Goal: Information Seeking & Learning: Learn about a topic

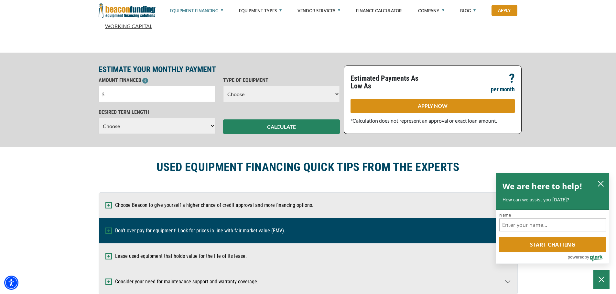
scroll to position [356, 0]
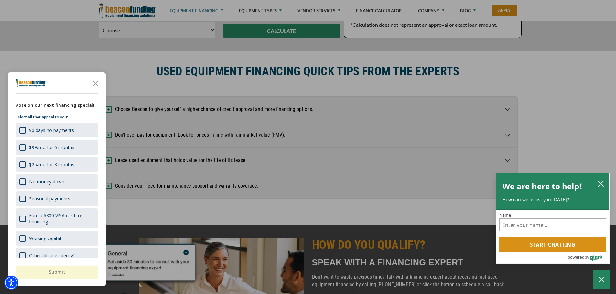
click at [277, 165] on div "button" at bounding box center [308, 147] width 616 height 294
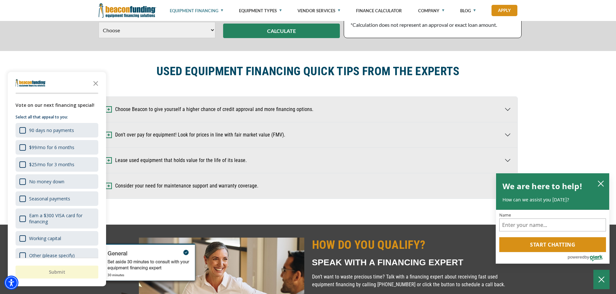
click at [124, 73] on div "USED EQUIPMENT FINANCING QUICK TIPS FROM THE EXPERTS" at bounding box center [308, 74] width 427 height 20
click at [597, 182] on button "close chatbox" at bounding box center [600, 183] width 10 height 9
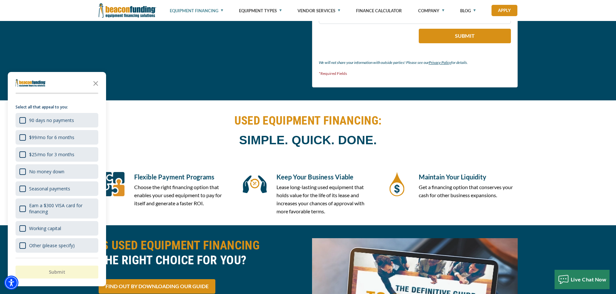
scroll to position [1002, 0]
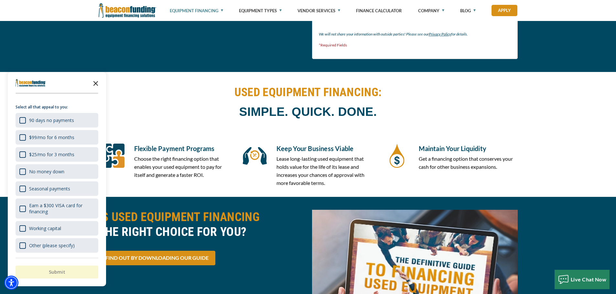
click at [92, 79] on icon "Close the survey" at bounding box center [95, 83] width 13 height 13
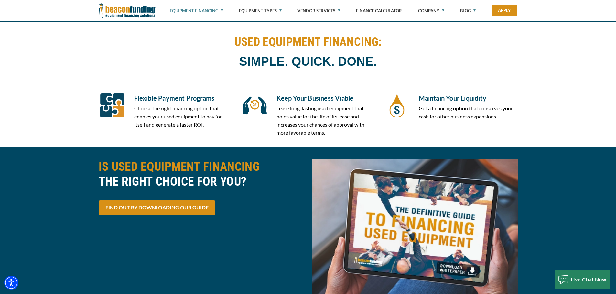
scroll to position [1044, 0]
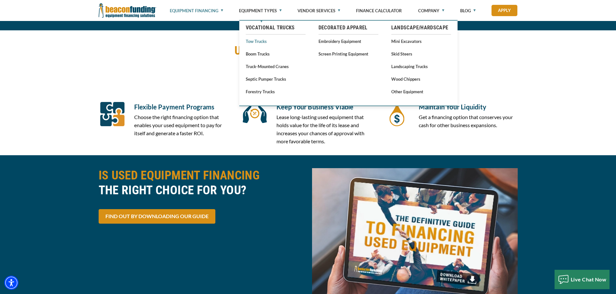
click at [253, 40] on link "Tow Trucks" at bounding box center [276, 41] width 60 height 8
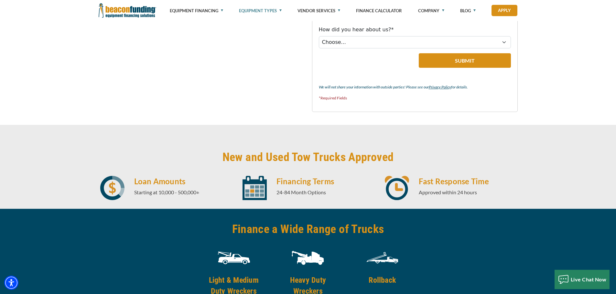
scroll to position [808, 0]
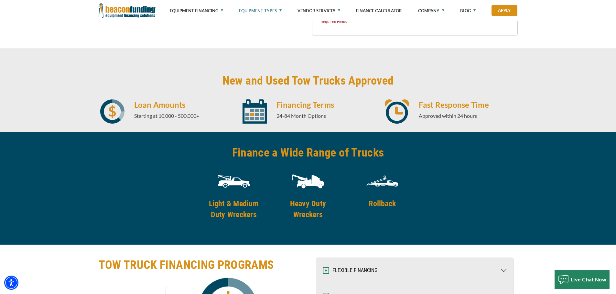
click at [308, 181] on img at bounding box center [308, 181] width 32 height 32
click at [306, 214] on h4 "Heavy Duty Wreckers" at bounding box center [308, 209] width 66 height 22
click at [306, 213] on h4 "Heavy Duty Wreckers" at bounding box center [308, 209] width 66 height 22
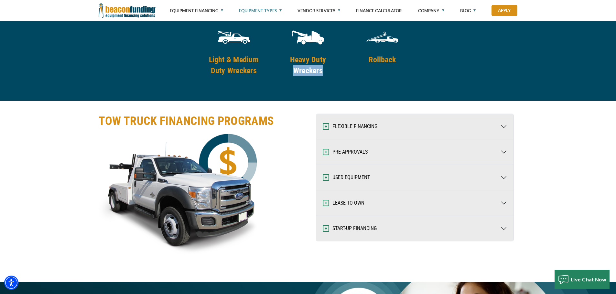
scroll to position [1002, 0]
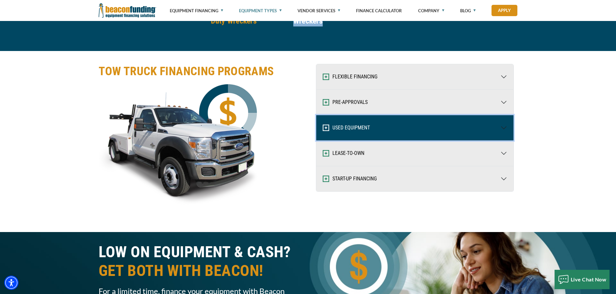
click at [350, 129] on button "USED EQUIPMENT" at bounding box center [414, 127] width 197 height 25
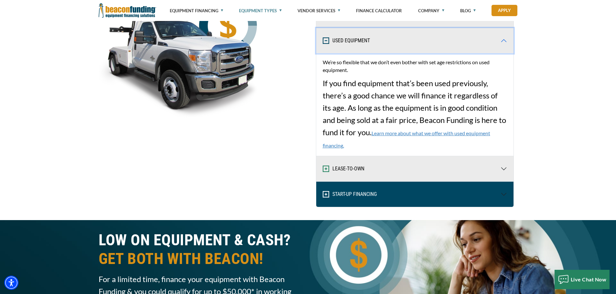
scroll to position [1099, 0]
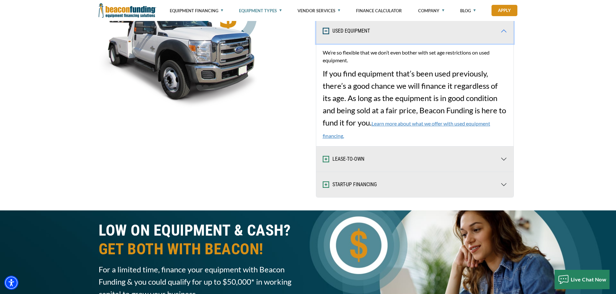
click at [345, 33] on button "USED EQUIPMENT" at bounding box center [414, 30] width 197 height 25
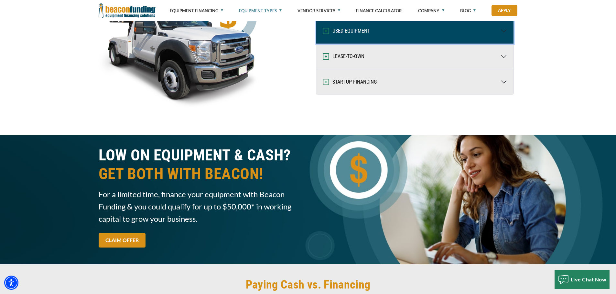
click at [346, 32] on button "USED EQUIPMENT" at bounding box center [414, 30] width 197 height 25
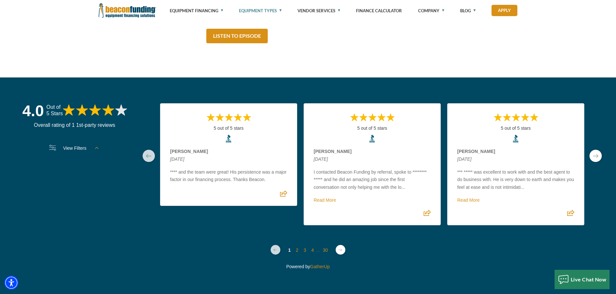
scroll to position [2198, 0]
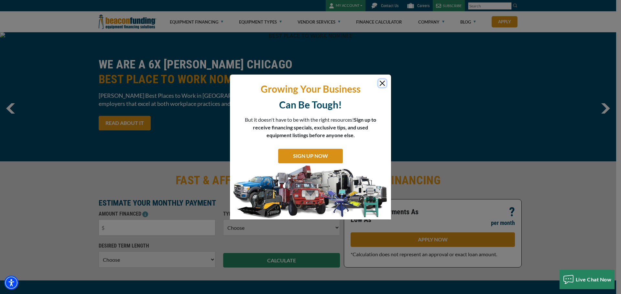
click at [380, 83] on button "Close" at bounding box center [382, 84] width 8 height 8
